Goal: Find specific page/section: Find specific page/section

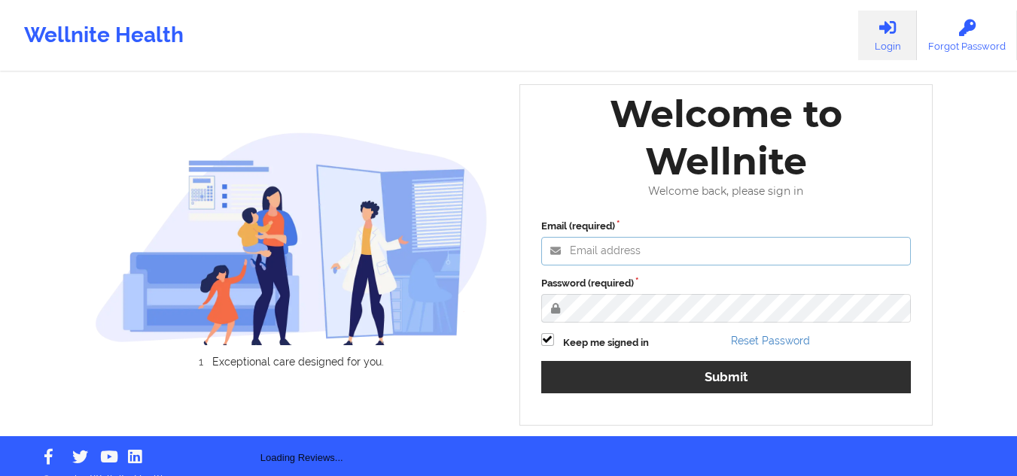
type input "[EMAIL_ADDRESS][DOMAIN_NAME]"
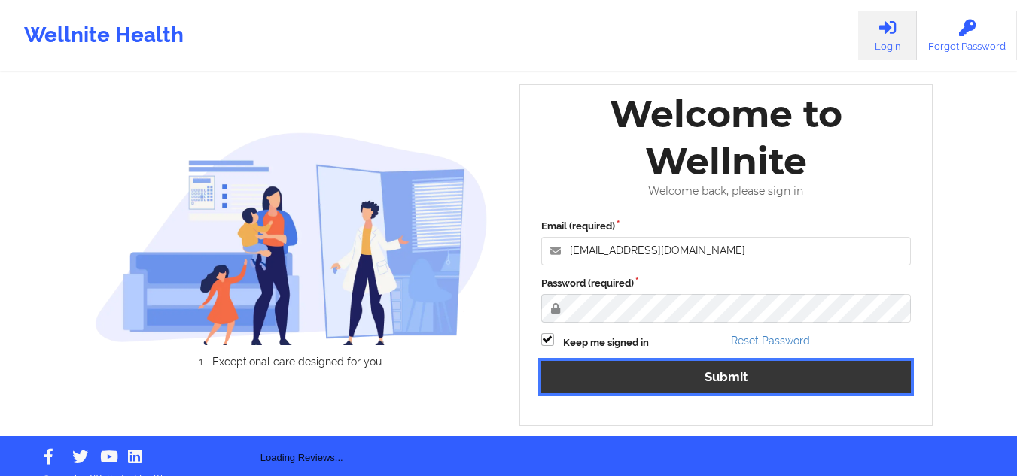
click at [642, 370] on button "Submit" at bounding box center [726, 377] width 370 height 32
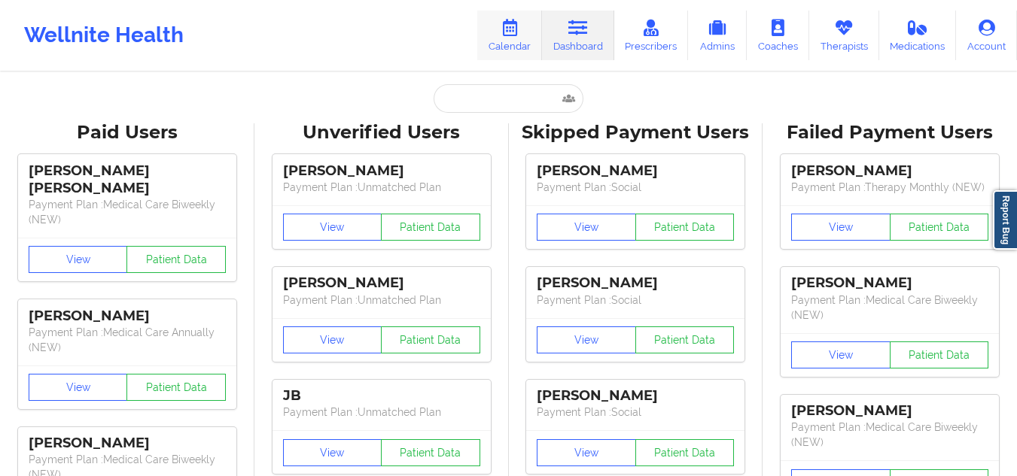
click at [497, 42] on link "Calendar" at bounding box center [509, 36] width 65 height 50
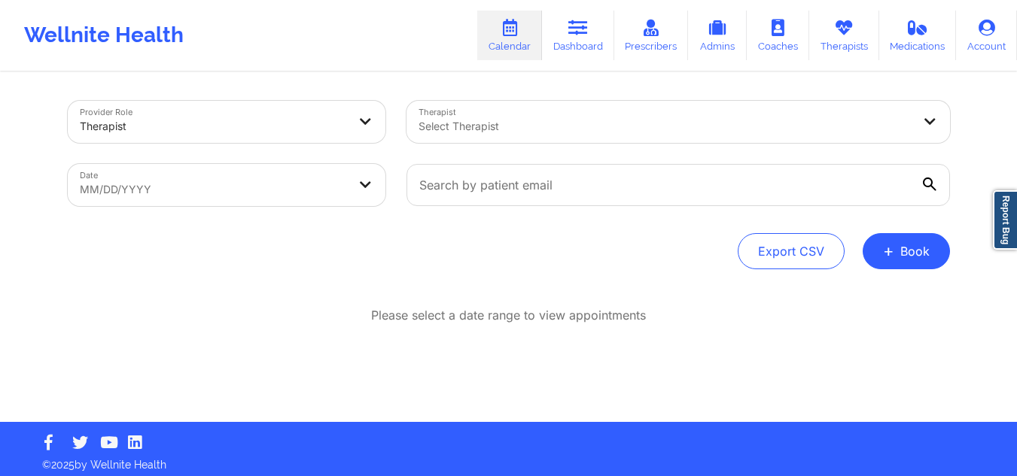
click at [531, 120] on div at bounding box center [665, 126] width 494 height 18
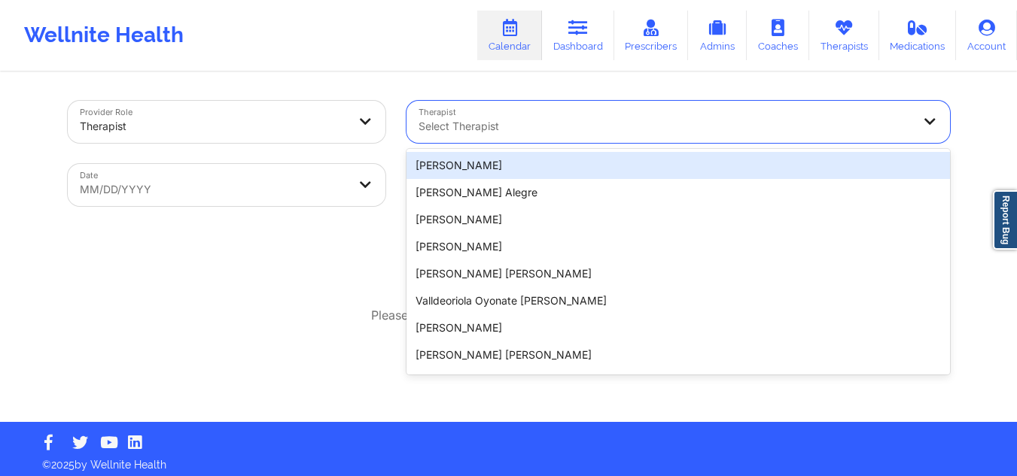
paste input "Anais Quinonez"
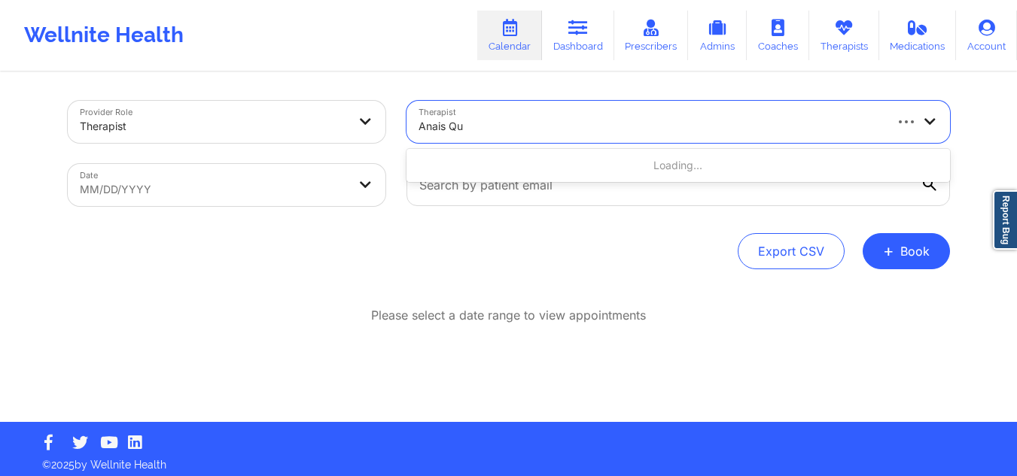
type input "Anais Q"
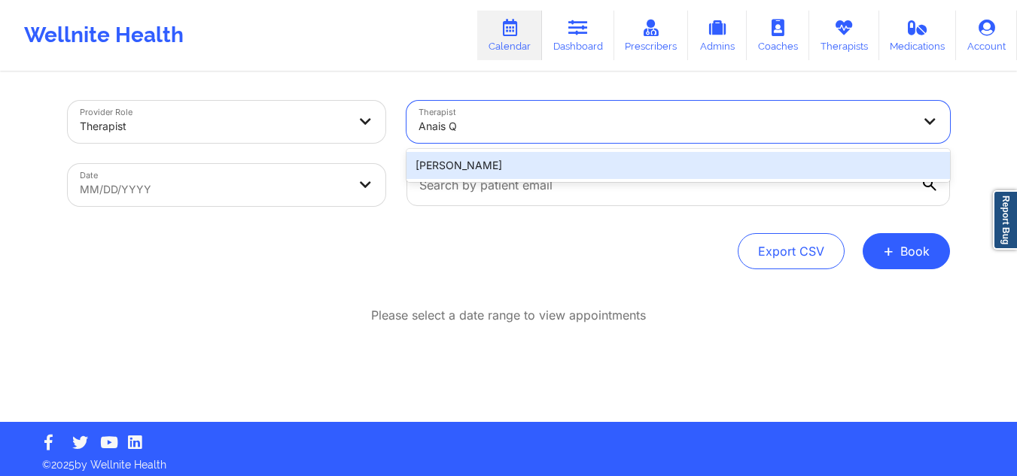
click at [531, 163] on div "Anais Quiñonez" at bounding box center [677, 165] width 543 height 27
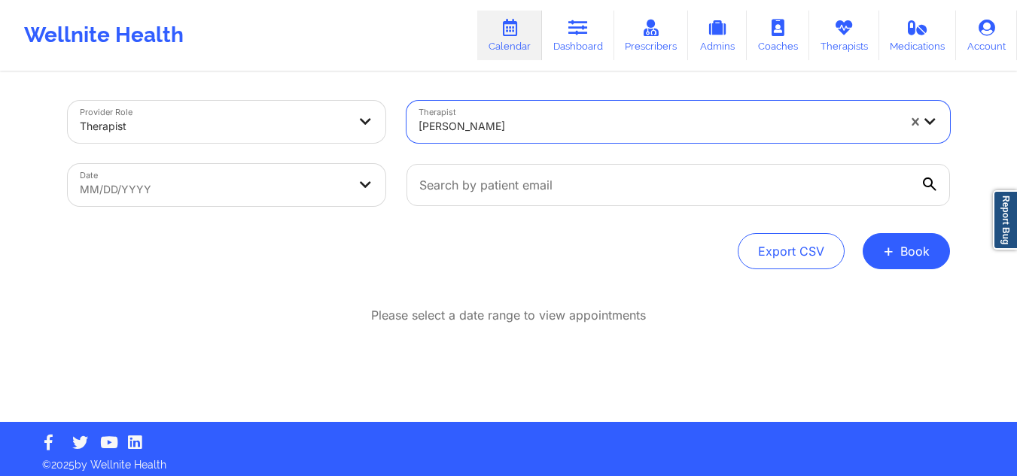
select select "2025-8"
select select "2025-9"
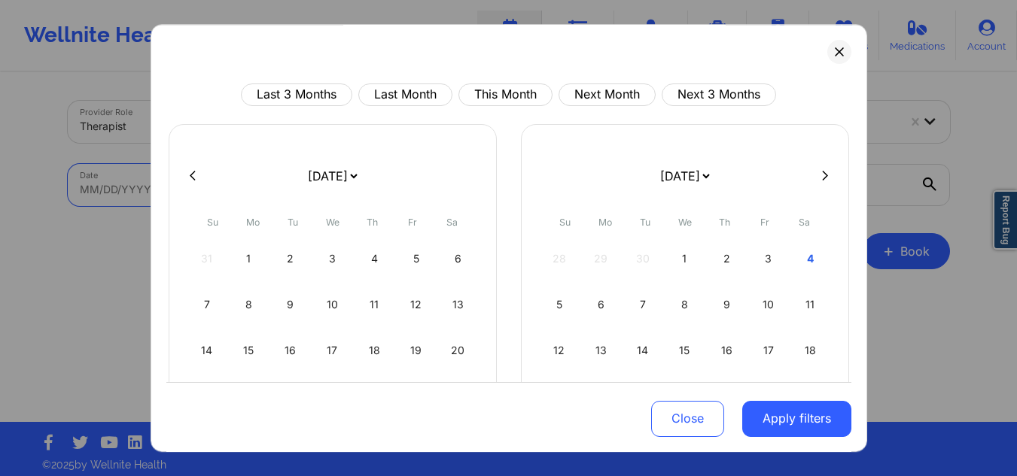
click at [230, 186] on body "Wellnite Health Calendar Dashboard Prescribers Admins Coaches Therapists Medica…" at bounding box center [508, 238] width 1017 height 476
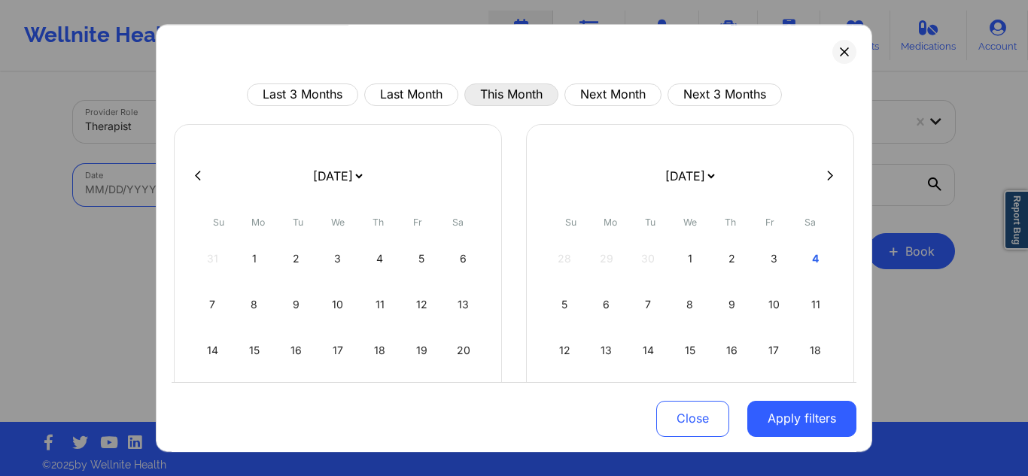
click at [483, 92] on button "This Month" at bounding box center [511, 95] width 94 height 23
select select "2025-9"
select select "2025-10"
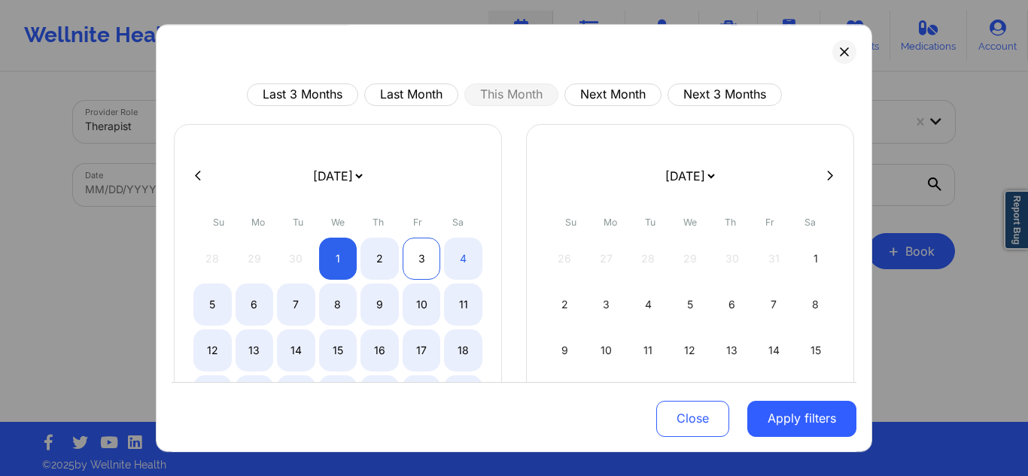
click at [435, 259] on div "3" at bounding box center [422, 259] width 38 height 42
select select "2025-9"
select select "2025-10"
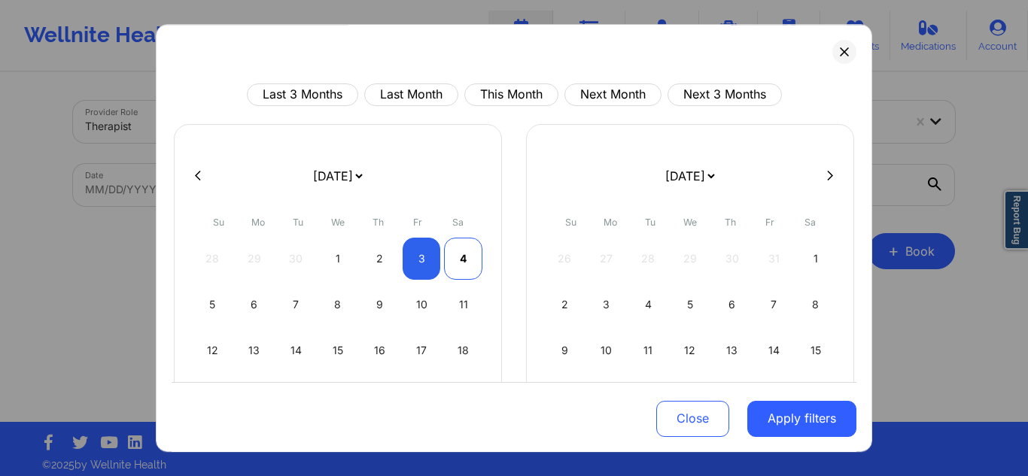
select select "2025-9"
select select "2025-10"
click at [452, 258] on div "4" at bounding box center [463, 259] width 38 height 42
select select "2025-9"
select select "2025-10"
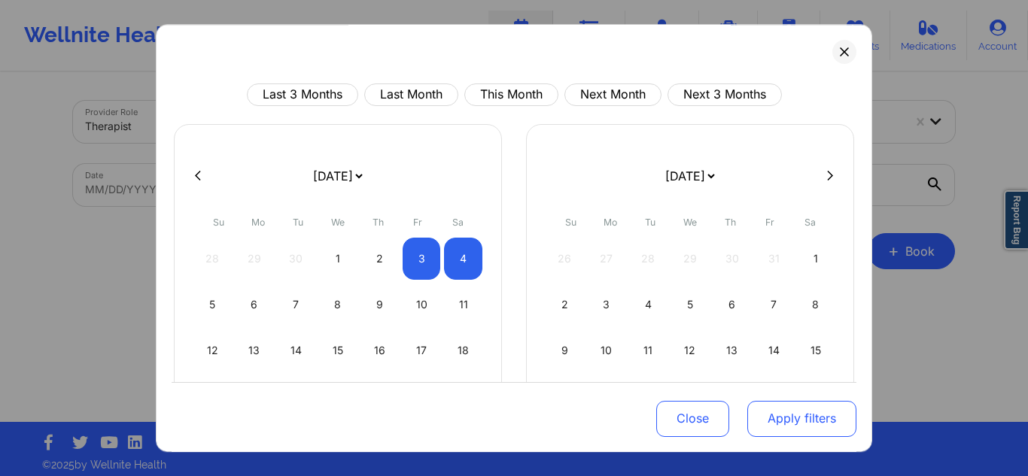
click at [768, 412] on button "Apply filters" at bounding box center [801, 418] width 109 height 36
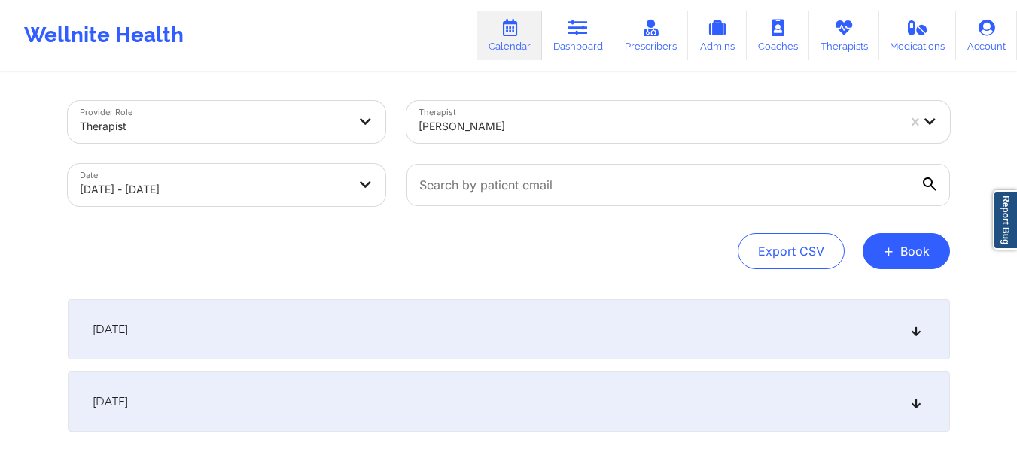
scroll to position [75, 0]
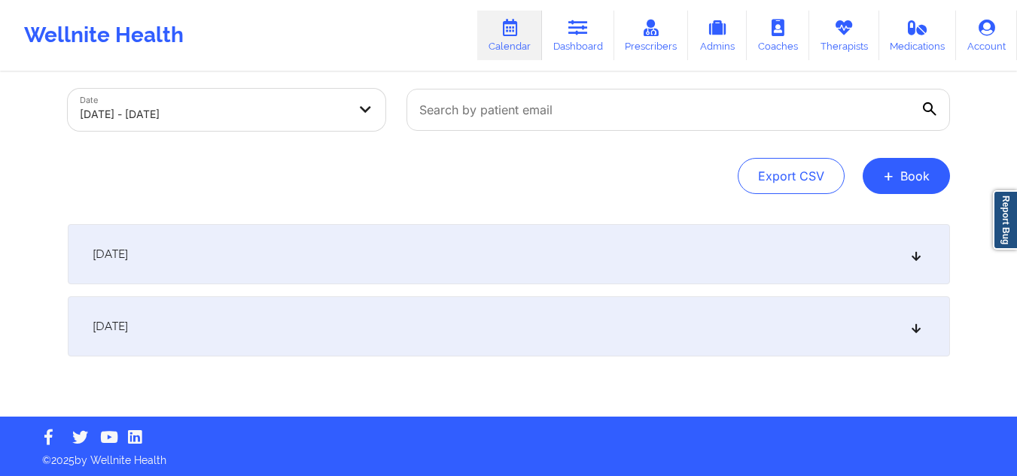
click at [917, 244] on div "October 3, 2025" at bounding box center [509, 254] width 882 height 60
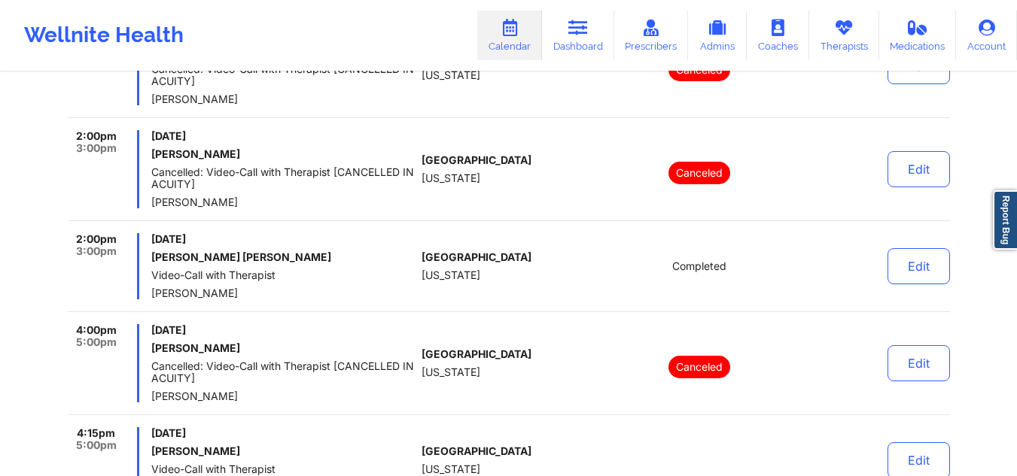
scroll to position [677, 0]
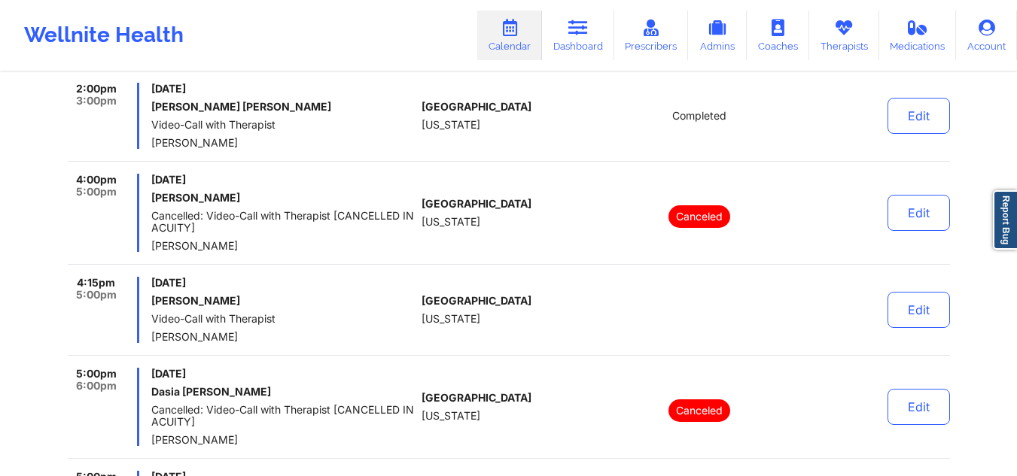
drag, startPoint x: 243, startPoint y: 294, endPoint x: 150, endPoint y: 297, distance: 93.4
click at [150, 297] on div "4:15pm 5:00pm Friday, October 3, 2025 Grace J Servera Video-Call with Therapist…" at bounding box center [242, 310] width 348 height 66
copy h6 "Grace J Servera"
